Goal: Navigation & Orientation: Find specific page/section

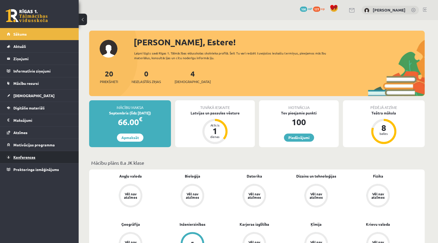
click at [32, 156] on span "Konferences" at bounding box center [24, 157] width 22 height 5
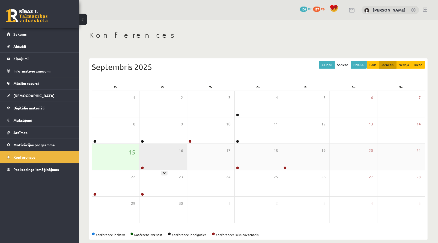
click at [157, 156] on div "16" at bounding box center [162, 157] width 47 height 26
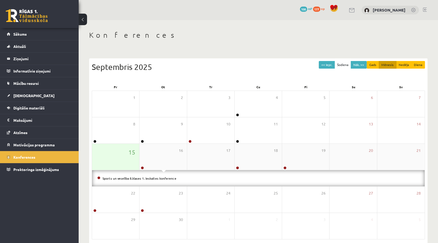
click at [130, 163] on div "15" at bounding box center [115, 157] width 47 height 26
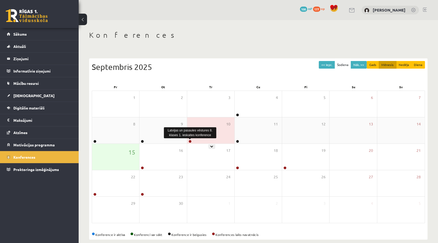
click at [190, 142] on link at bounding box center [189, 141] width 3 height 3
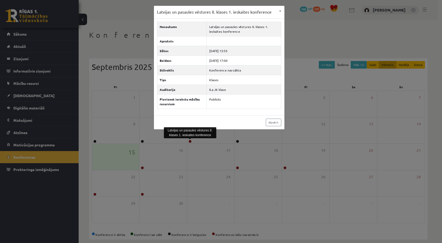
click at [154, 164] on div "Latvijas un pasaules vēstures 8. klases 1. ieskaites konference × Nosaukums Lat…" at bounding box center [221, 121] width 442 height 243
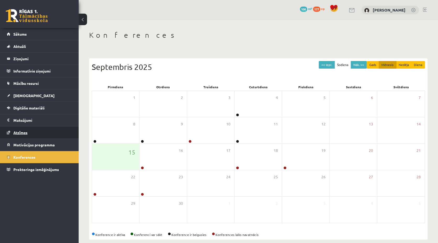
click at [22, 132] on span "Atzīmes" at bounding box center [20, 132] width 14 height 5
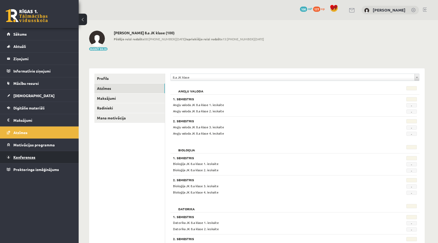
click at [21, 156] on span "Konferences" at bounding box center [24, 157] width 22 height 5
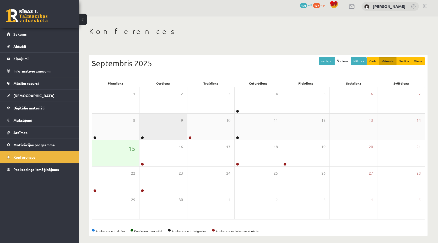
scroll to position [7, 0]
